Goal: Find contact information: Obtain details needed to contact an individual or organization

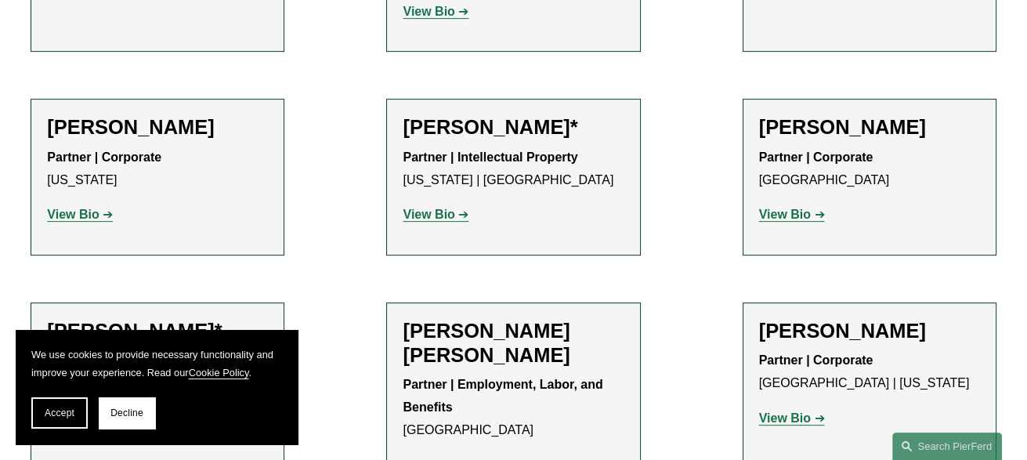
scroll to position [783, 0]
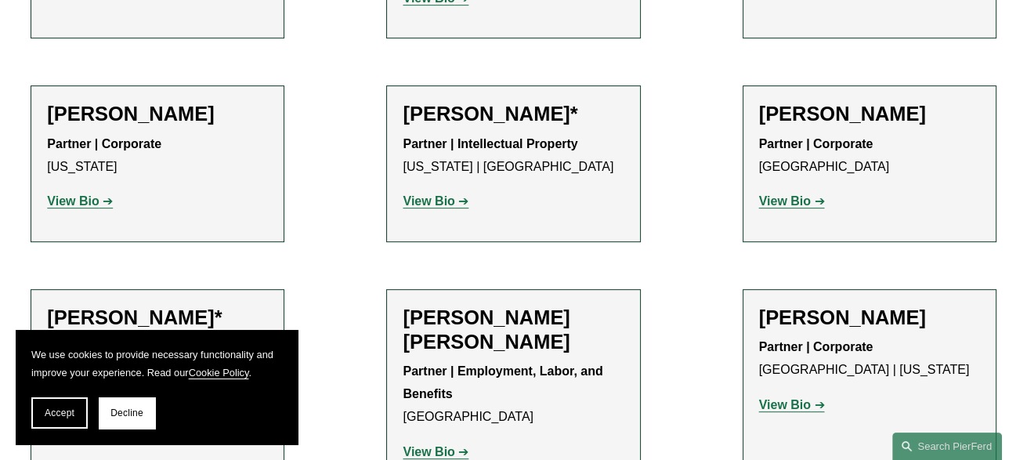
drag, startPoint x: 55, startPoint y: 417, endPoint x: 90, endPoint y: 408, distance: 36.5
click at [55, 417] on span "Accept" at bounding box center [60, 412] width 30 height 11
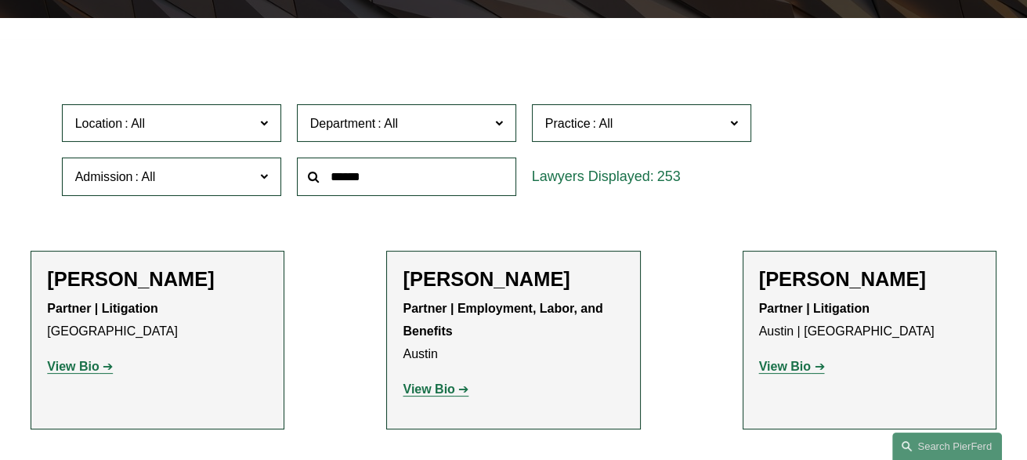
scroll to position [392, 0]
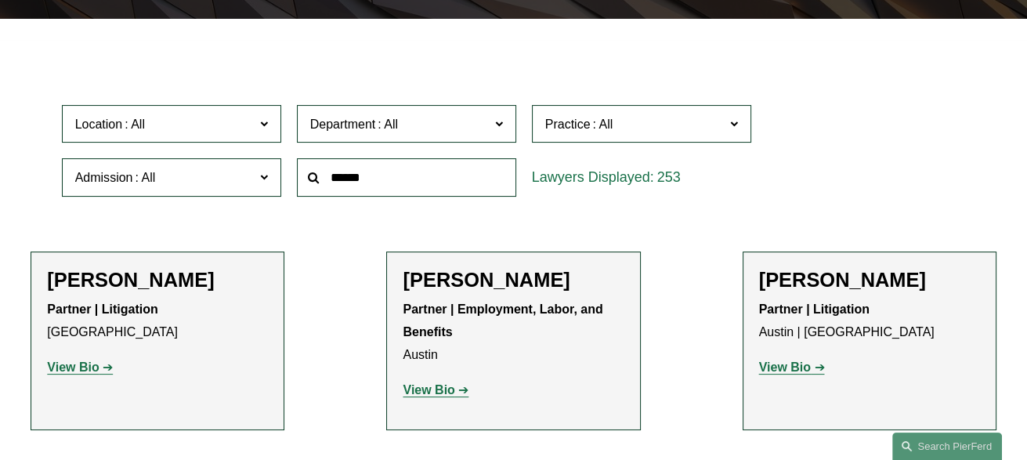
click at [428, 182] on input "text" at bounding box center [406, 177] width 219 height 38
paste input "*********"
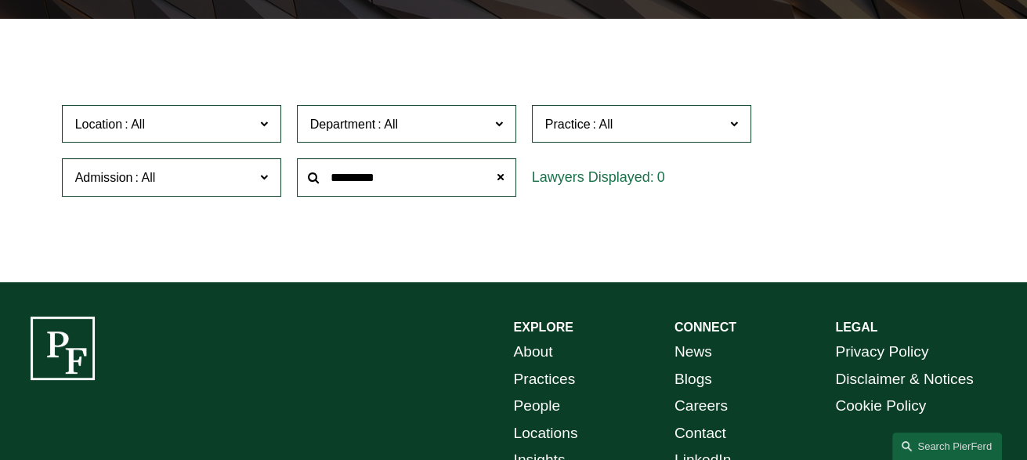
drag, startPoint x: 425, startPoint y: 182, endPoint x: 362, endPoint y: 184, distance: 63.4
click at [362, 184] on input "*********" at bounding box center [406, 177] width 219 height 38
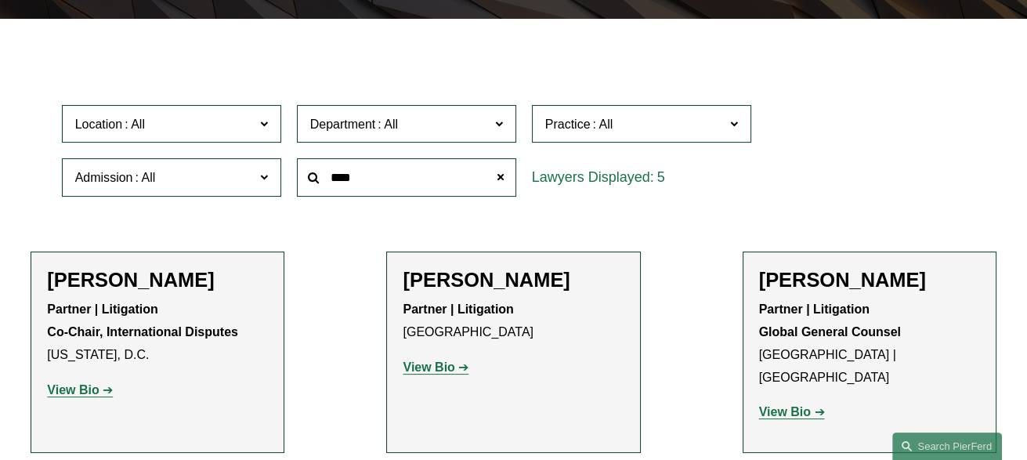
click at [143, 280] on h2 "[PERSON_NAME]" at bounding box center [157, 280] width 221 height 24
click at [103, 390] on link "View Bio" at bounding box center [80, 389] width 66 height 13
drag, startPoint x: 399, startPoint y: 179, endPoint x: 291, endPoint y: 175, distance: 107.3
click at [291, 175] on div "****" at bounding box center [406, 177] width 235 height 54
paste input "*******"
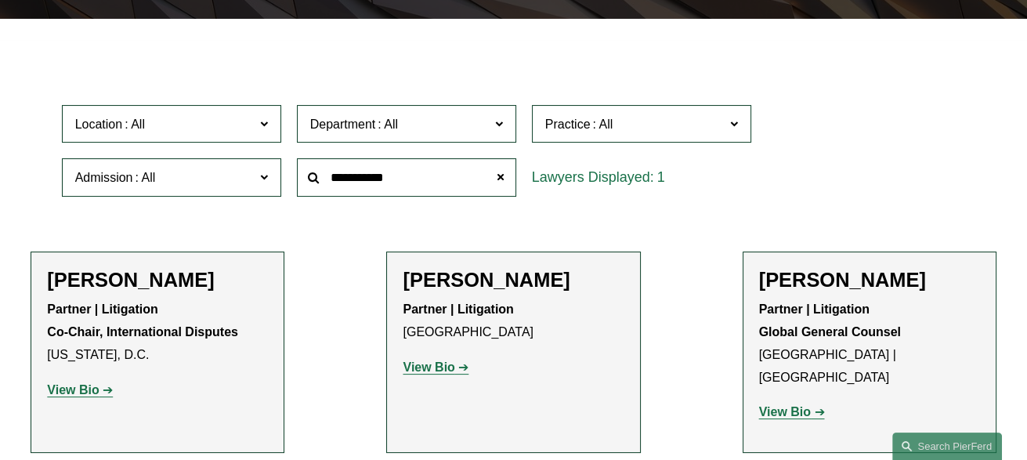
click at [358, 182] on input "**********" at bounding box center [406, 177] width 219 height 38
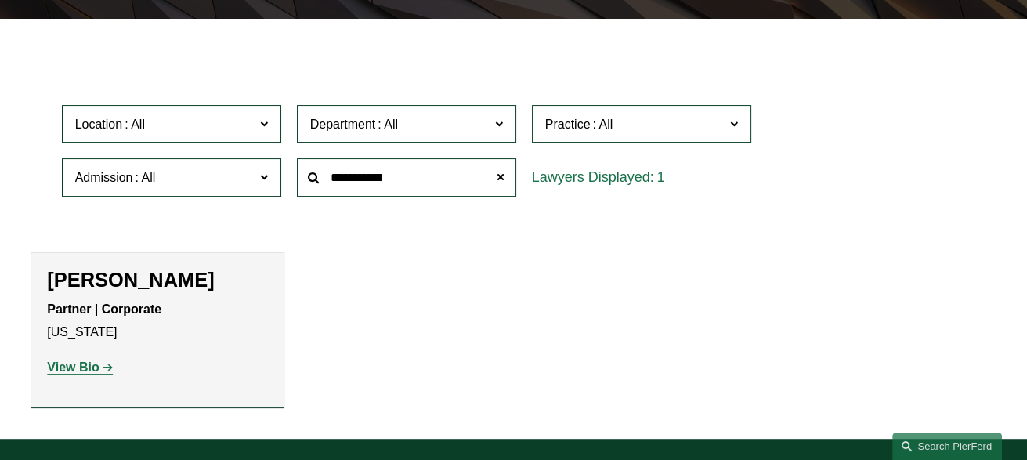
type input "**********"
drag, startPoint x: 117, startPoint y: 279, endPoint x: 132, endPoint y: 272, distance: 17.2
click at [117, 279] on h2 "[PERSON_NAME]" at bounding box center [157, 280] width 221 height 24
click at [100, 370] on link "View Bio" at bounding box center [80, 366] width 66 height 13
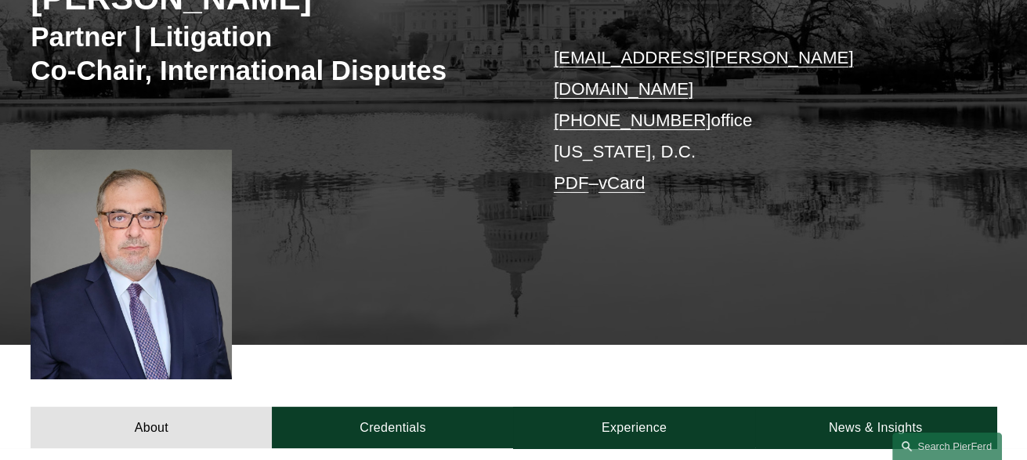
scroll to position [234, 0]
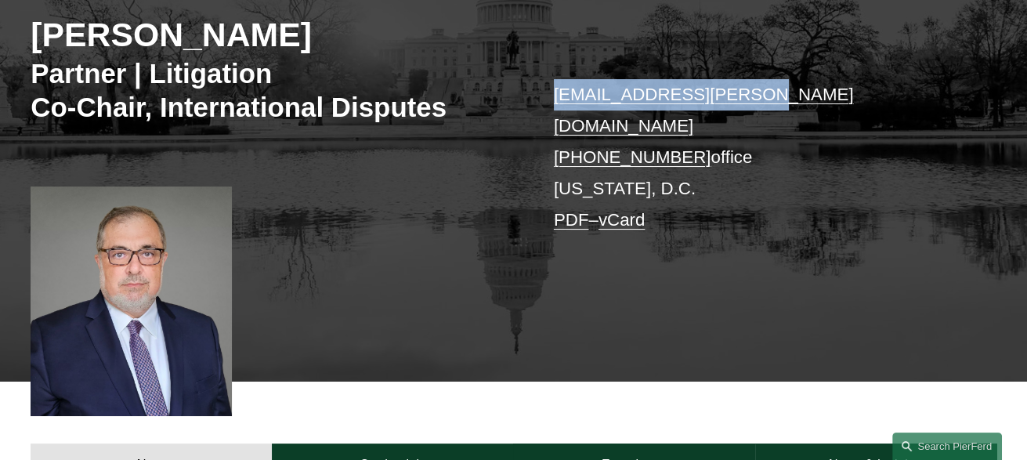
drag, startPoint x: 549, startPoint y: 95, endPoint x: 785, endPoint y: 92, distance: 235.7
click at [785, 92] on div "Gene M. Burd Partner | Litigation Co-Chair, International Disputes gene.burd@pi…" at bounding box center [513, 156] width 1027 height 449
copy link "gene.burd@pierferd.com"
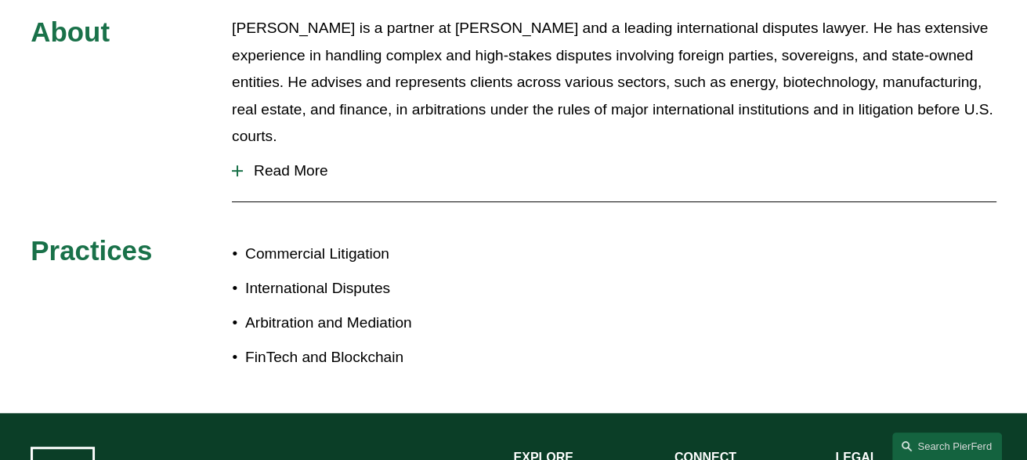
scroll to position [861, 0]
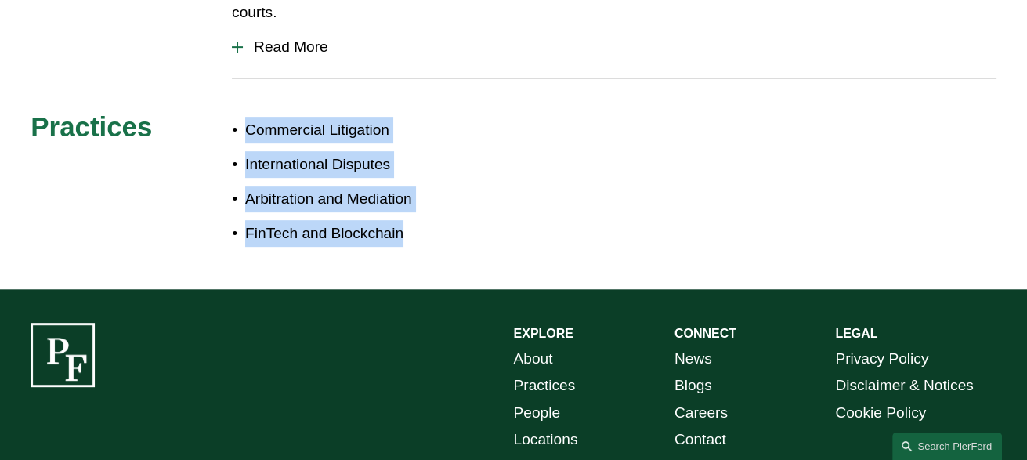
drag, startPoint x: 237, startPoint y: 96, endPoint x: 446, endPoint y: 205, distance: 235.4
click at [446, 205] on ul "Commercial Litigation International Disputes Arbitration and Mediation FinTech …" at bounding box center [372, 182] width 281 height 131
copy ul "Commercial Litigation International Disputes Arbitration and Mediation FinTech …"
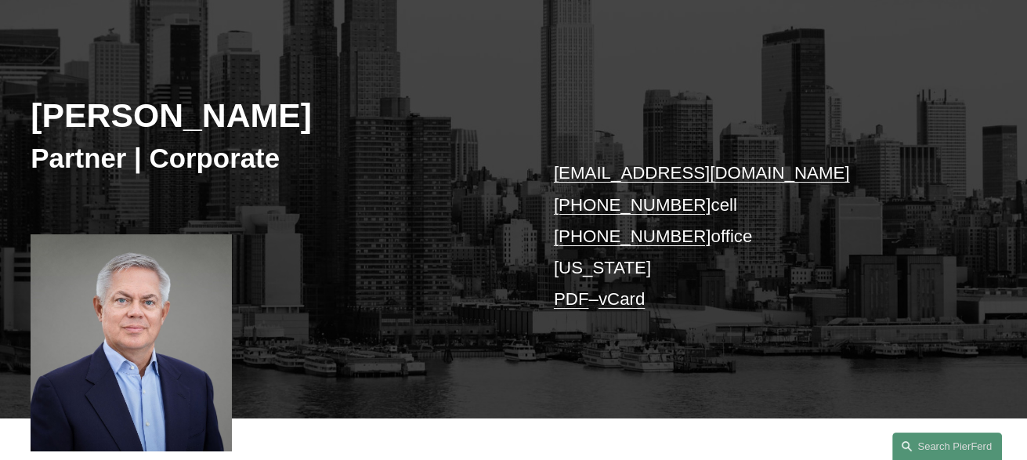
scroll to position [157, 0]
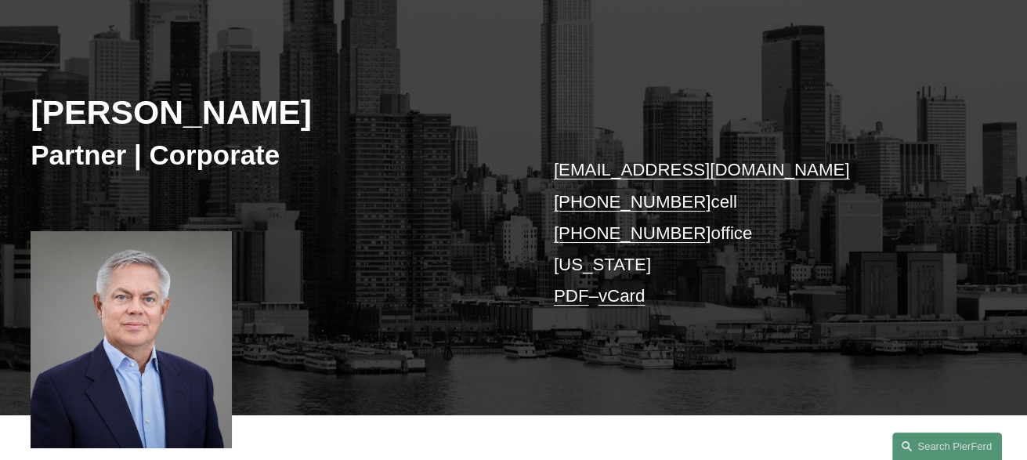
click at [460, 256] on div "Jan Joosten Partner | Corporate jan.joosten@pierferd.com +1.917.446.1306 cell +…" at bounding box center [513, 212] width 1027 height 406
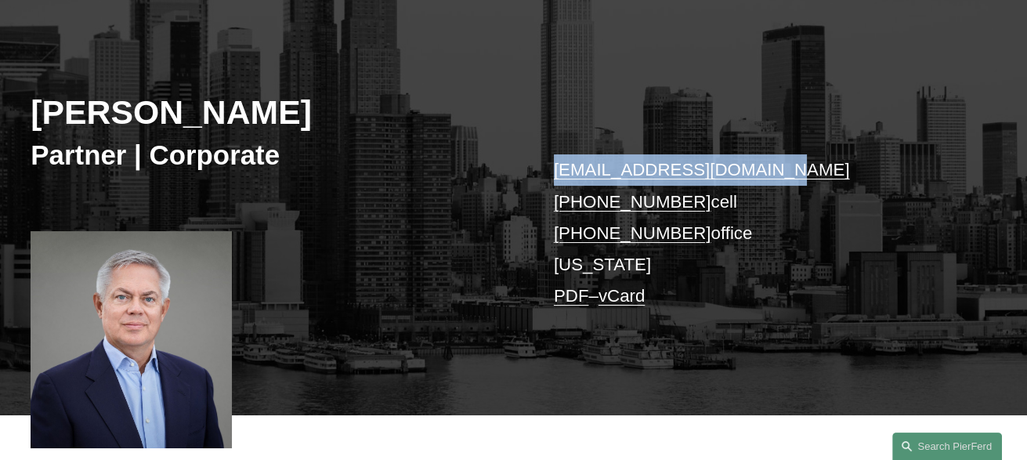
drag, startPoint x: 749, startPoint y: 177, endPoint x: 524, endPoint y: 181, distance: 224.8
click at [526, 181] on div "Jan Joosten Partner | Corporate jan.joosten@pierferd.com +1.917.446.1306 cell +…" at bounding box center [513, 212] width 1027 height 406
copy div "jan.joosten@pierferd.com"
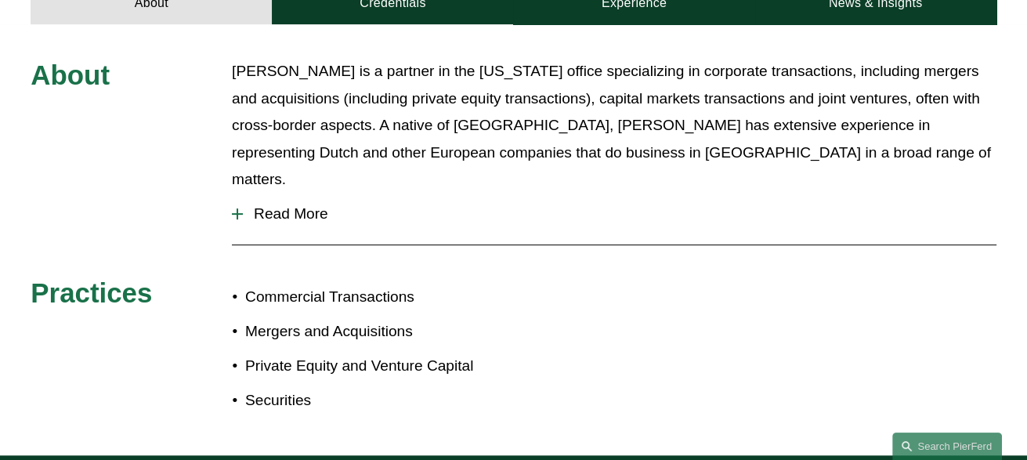
scroll to position [783, 0]
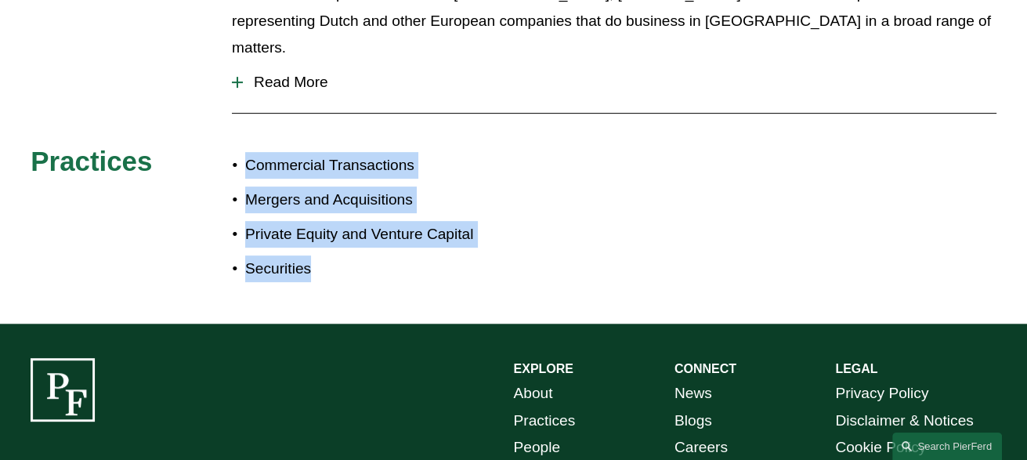
drag, startPoint x: 247, startPoint y: 148, endPoint x: 373, endPoint y: 256, distance: 166.0
click at [373, 256] on ul "Commercial Transactions Mergers and Acquisitions Private Equity and Venture Cap…" at bounding box center [372, 217] width 281 height 131
copy ul "Commercial Transactions Mergers and Acquisitions Private Equity and Venture Cap…"
